Goal: Find specific fact: Find contact information

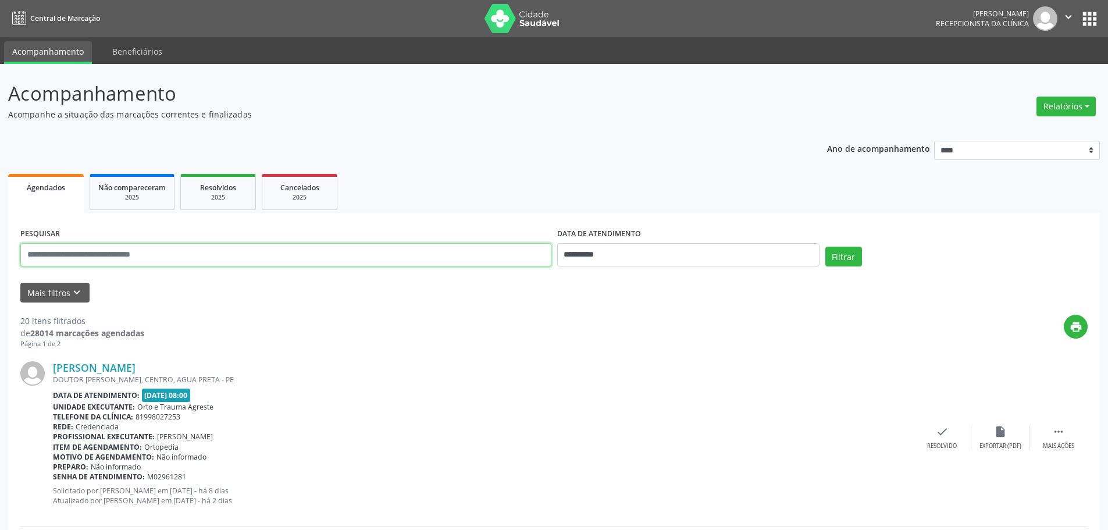
click at [375, 256] on input "text" at bounding box center [285, 254] width 531 height 23
type input "**********"
click at [825, 247] on button "Filtrar" at bounding box center [843, 257] width 37 height 20
click at [422, 420] on div "Telefone da clínica: 81998027253" at bounding box center [483, 417] width 860 height 10
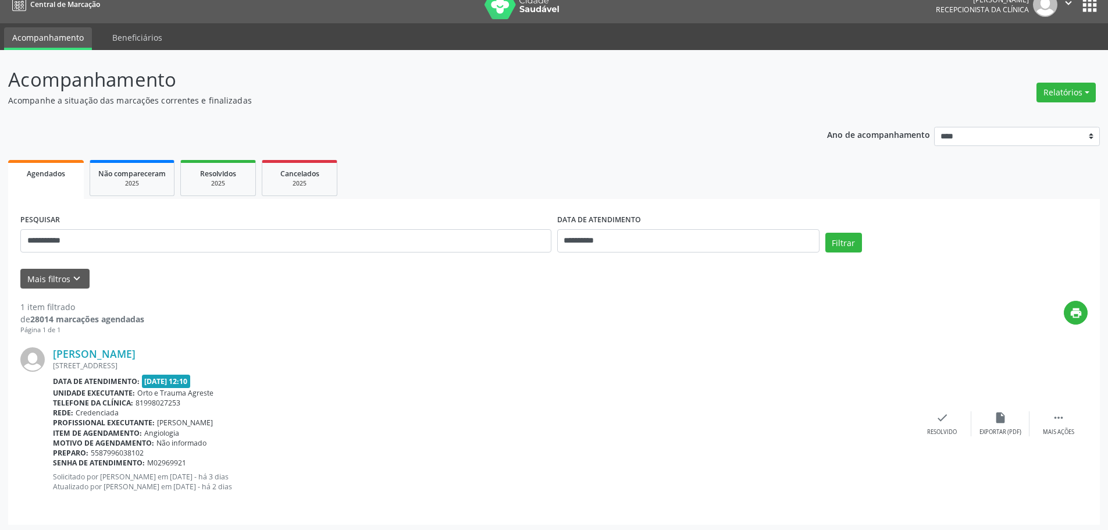
scroll to position [17, 0]
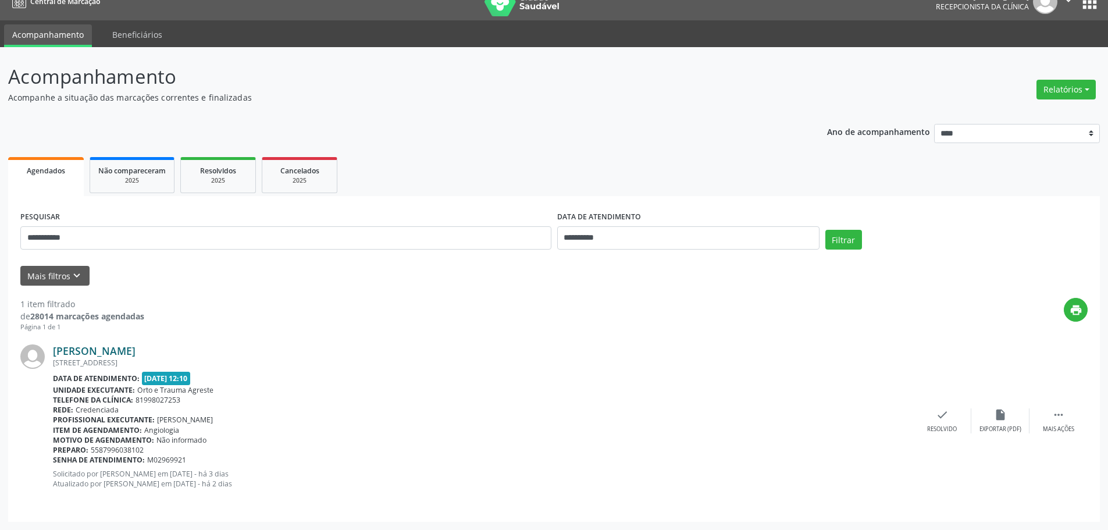
click at [54, 349] on link "[PERSON_NAME]" at bounding box center [94, 350] width 83 height 13
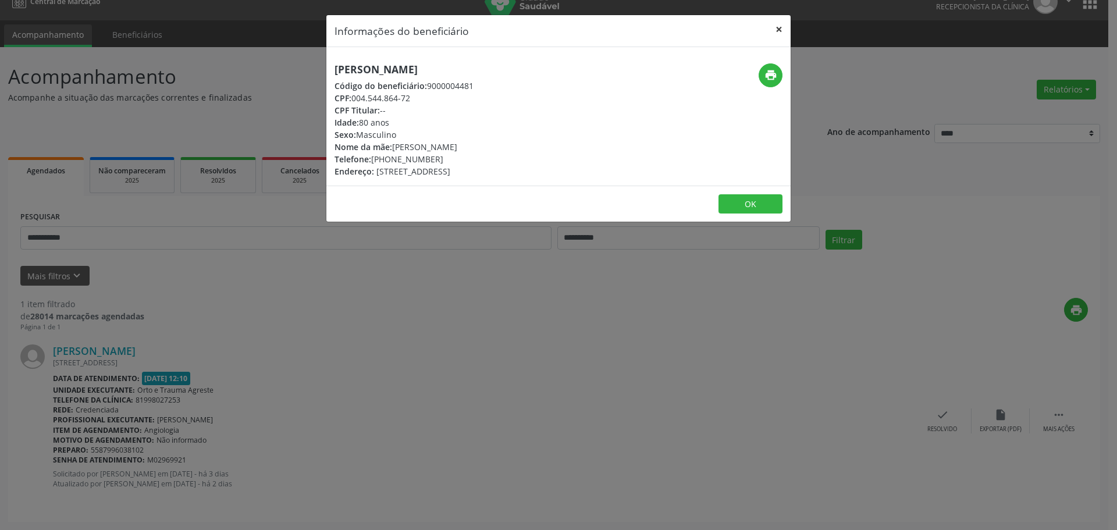
click at [786, 28] on button "×" at bounding box center [778, 29] width 23 height 28
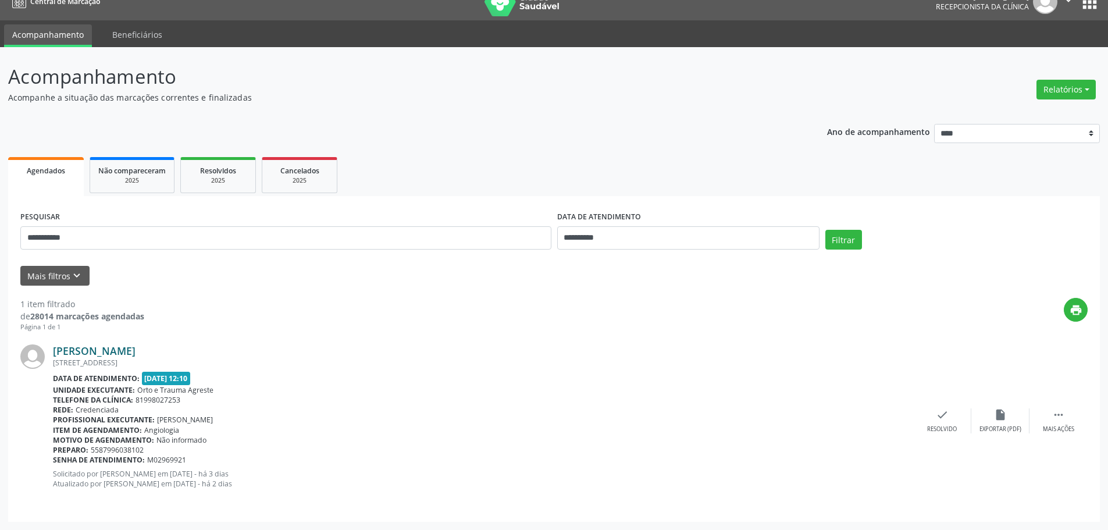
click at [90, 354] on link "[PERSON_NAME]" at bounding box center [94, 350] width 83 height 13
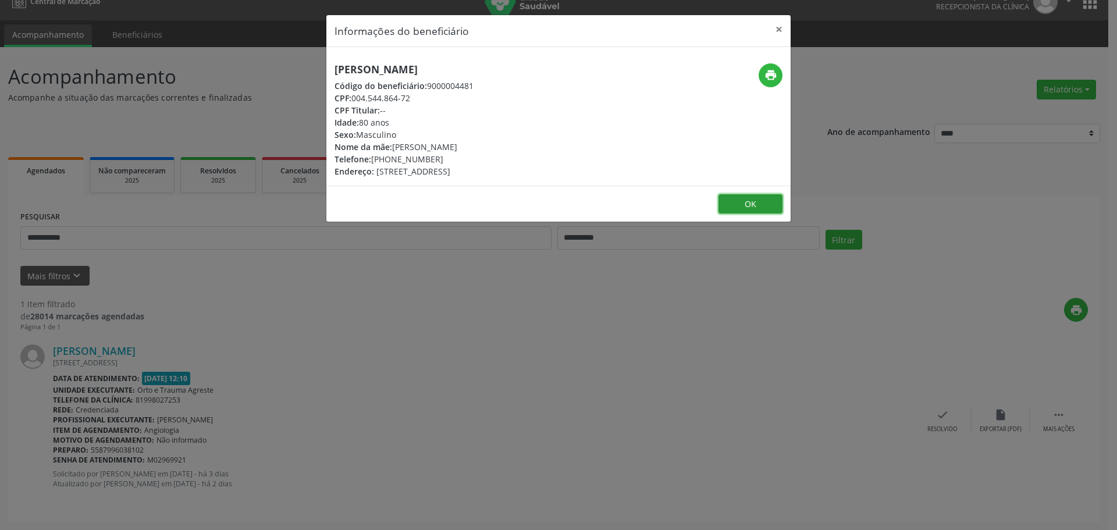
click at [742, 207] on button "OK" at bounding box center [750, 204] width 64 height 20
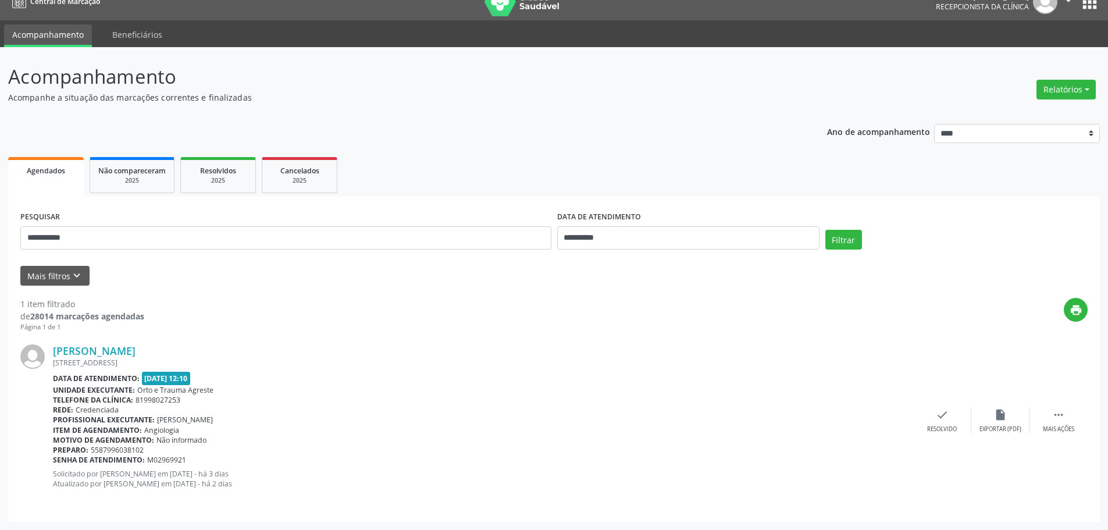
drag, startPoint x: 52, startPoint y: 337, endPoint x: 295, endPoint y: 491, distance: 288.6
click at [295, 491] on div "[PERSON_NAME] [STREET_ADDRESS] Data de atendimento: [DATE] 12:10 Unidade execut…" at bounding box center [553, 420] width 1067 height 177
